Goal: Find specific page/section: Find specific page/section

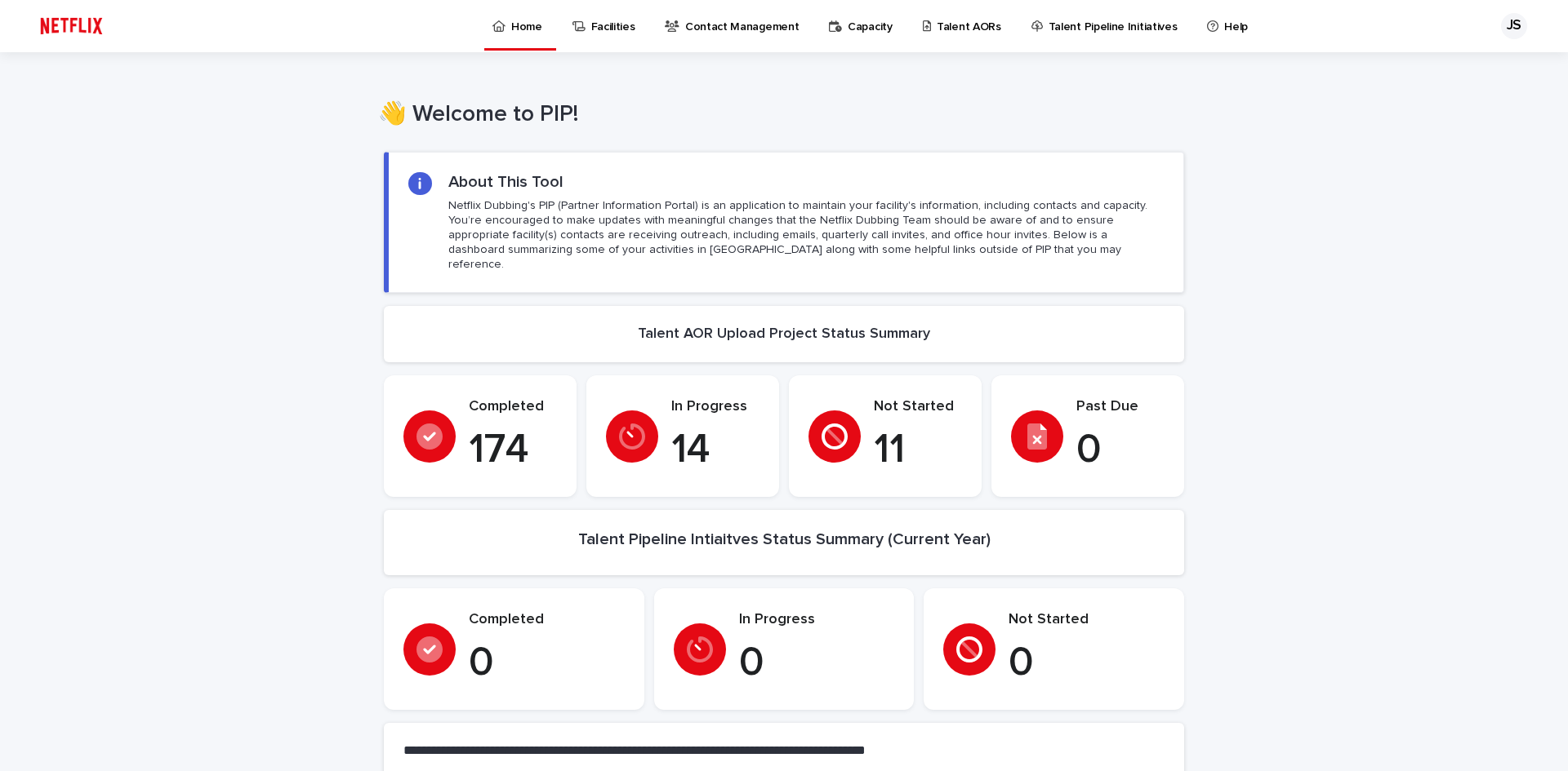
click at [959, 26] on p "Talent AORs" at bounding box center [968, 17] width 64 height 35
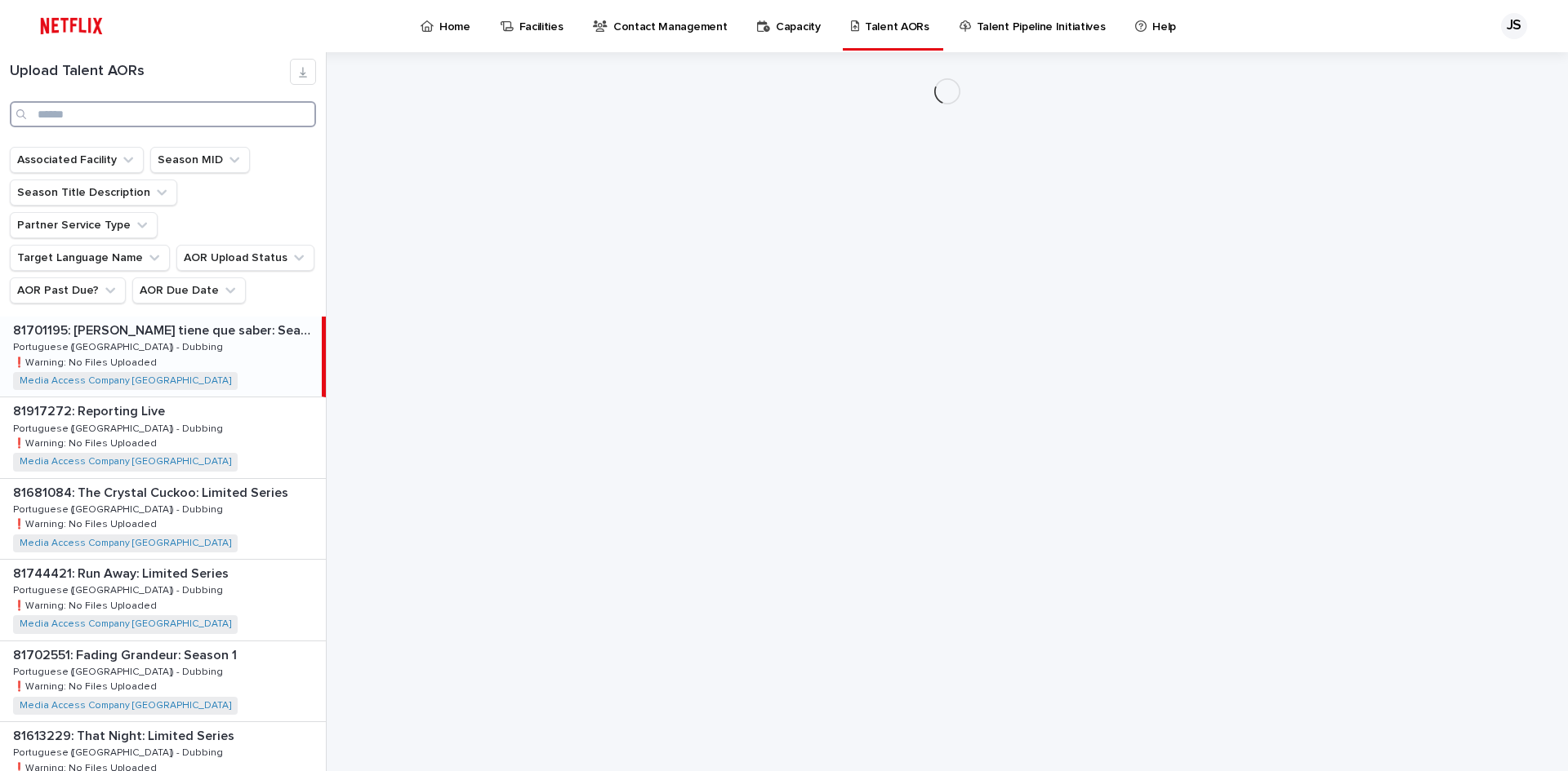
click at [212, 106] on input "Search" at bounding box center [162, 114] width 306 height 26
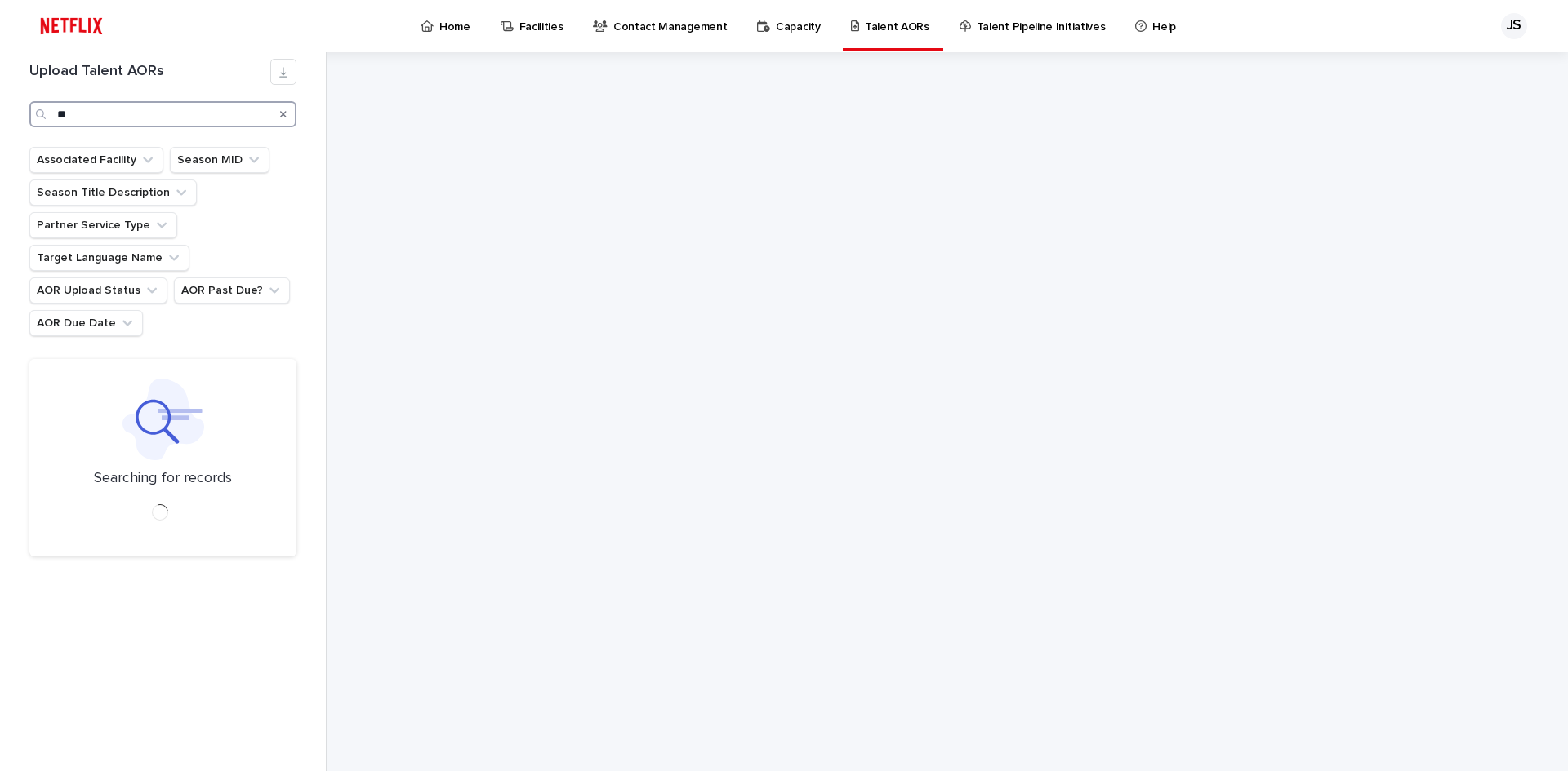
type input "*"
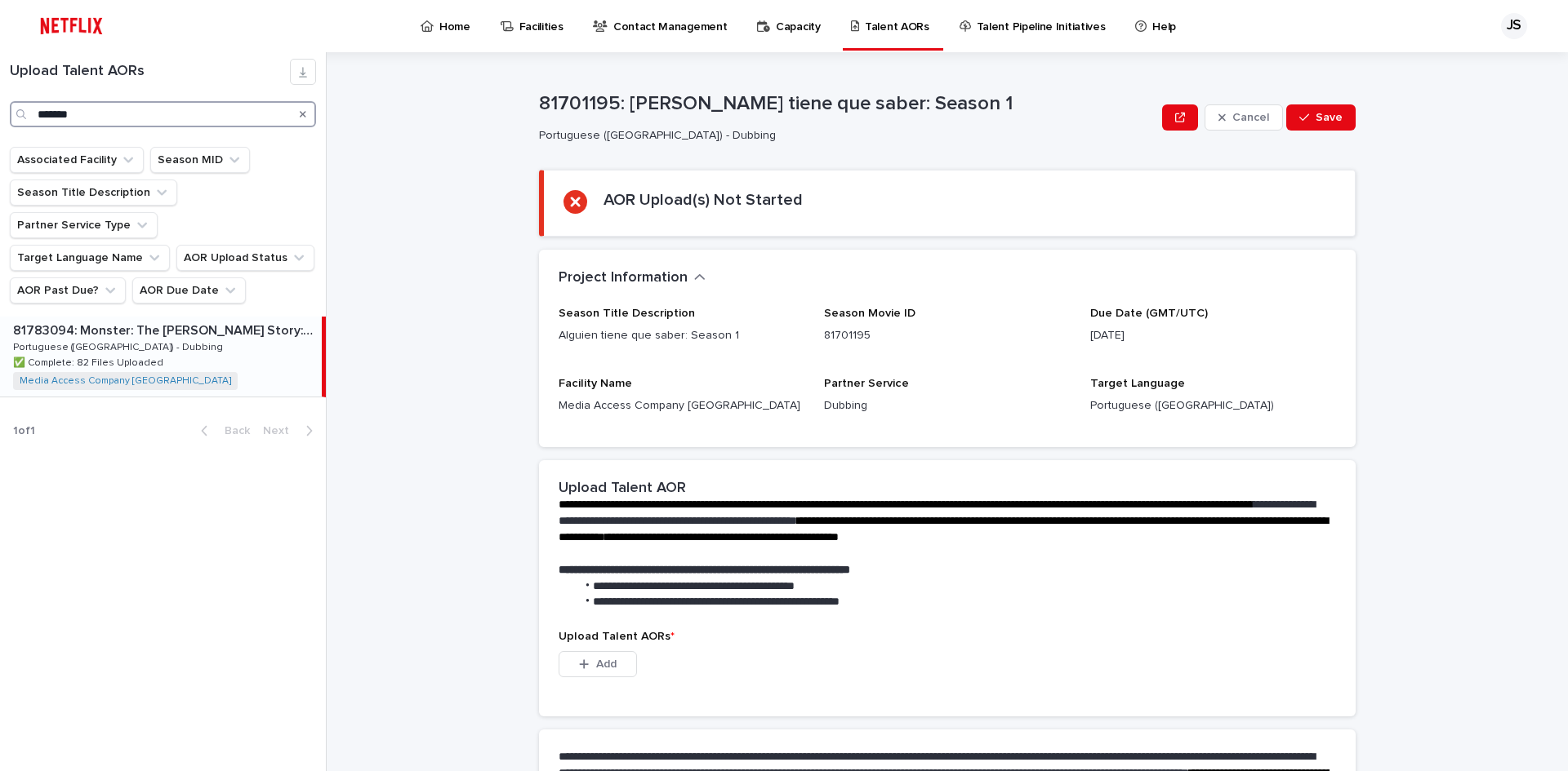
type input "*******"
click at [164, 333] on div "81783094: Monster: The [PERSON_NAME] Story: Season 1 81783094: Monster: The [PE…" at bounding box center [161, 357] width 322 height 80
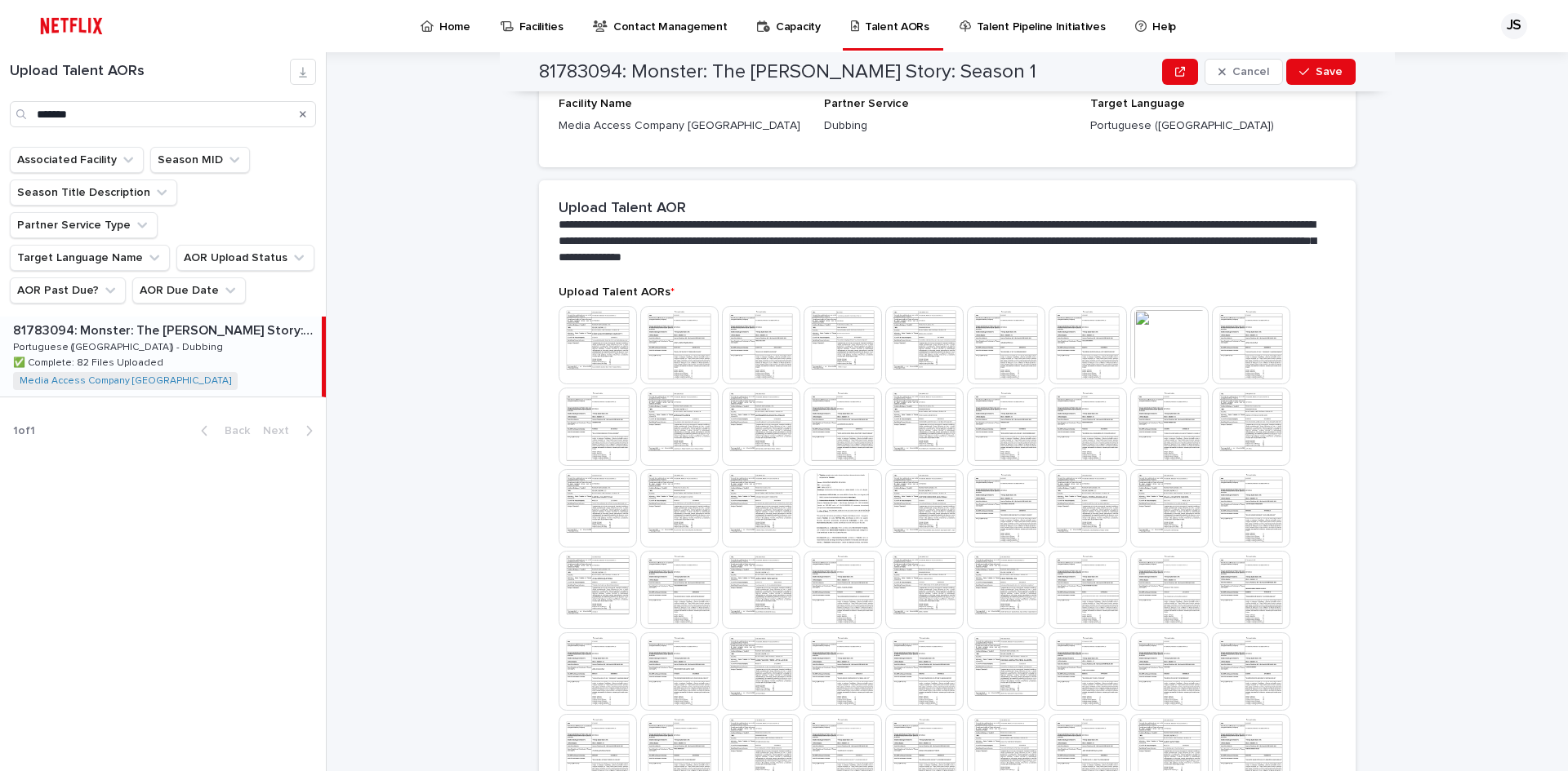
scroll to position [160, 0]
